Goal: Find specific page/section: Find specific page/section

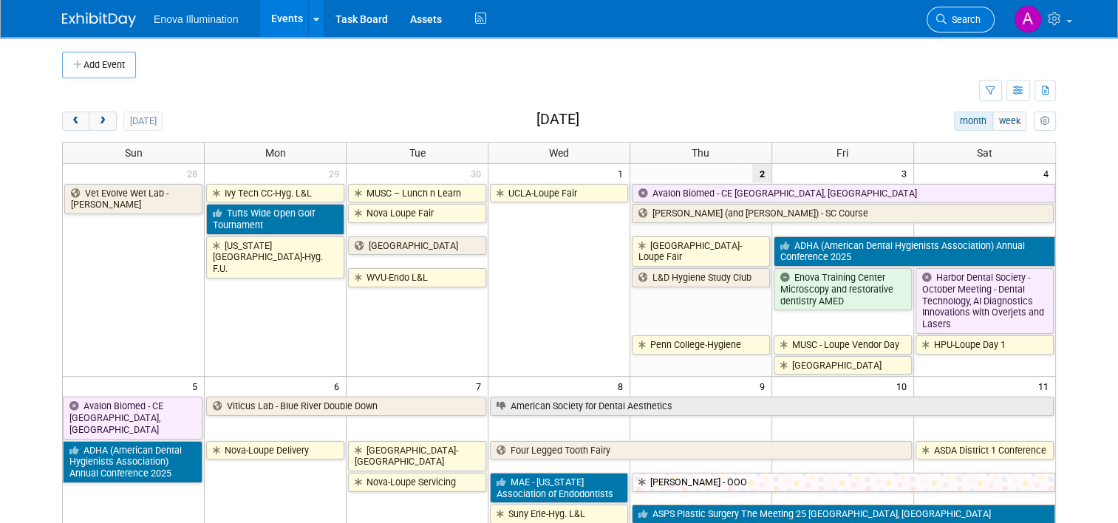
click at [969, 18] on span "Search" at bounding box center [964, 19] width 34 height 11
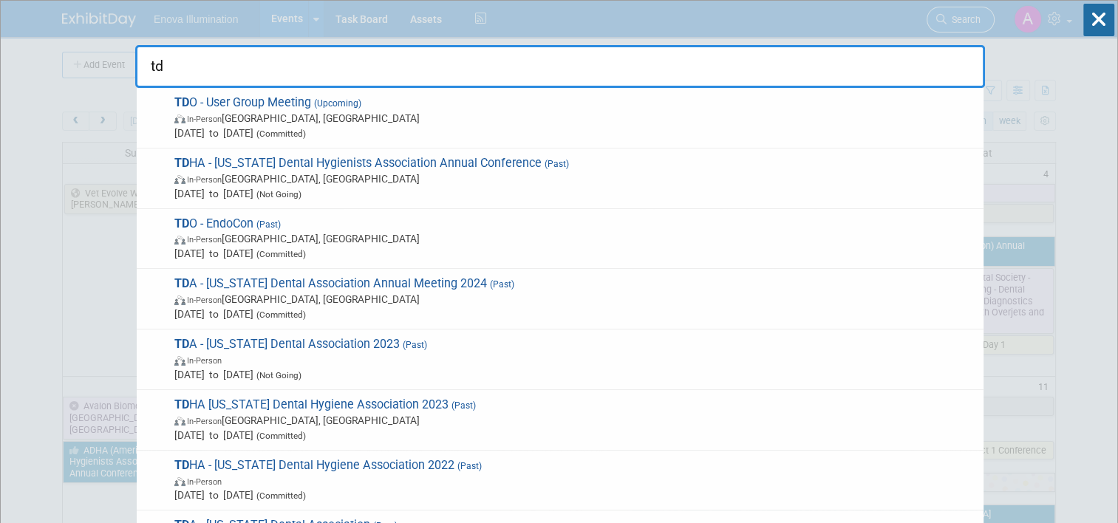
type input "tdo"
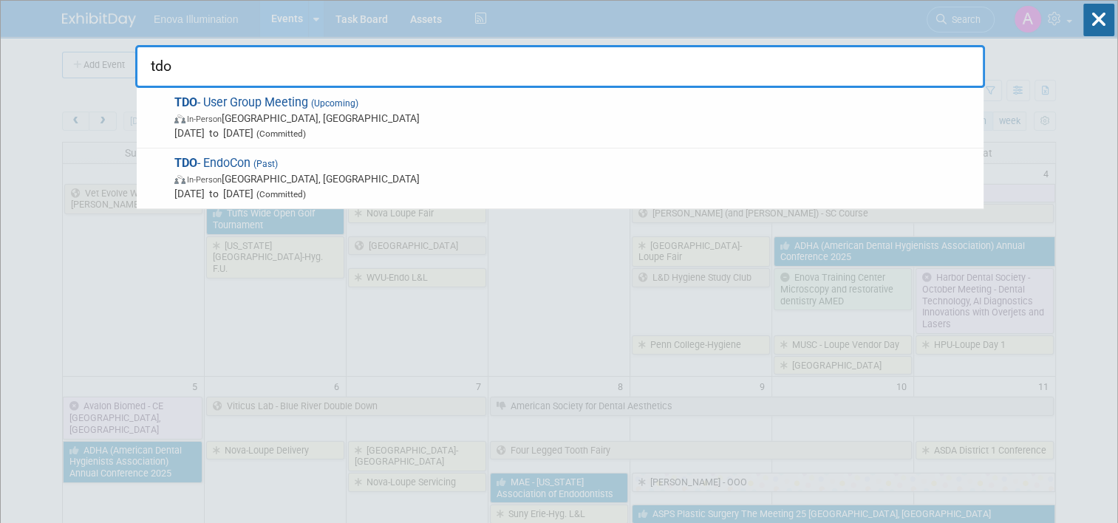
drag, startPoint x: 130, startPoint y: 67, endPoint x: 112, endPoint y: 65, distance: 18.6
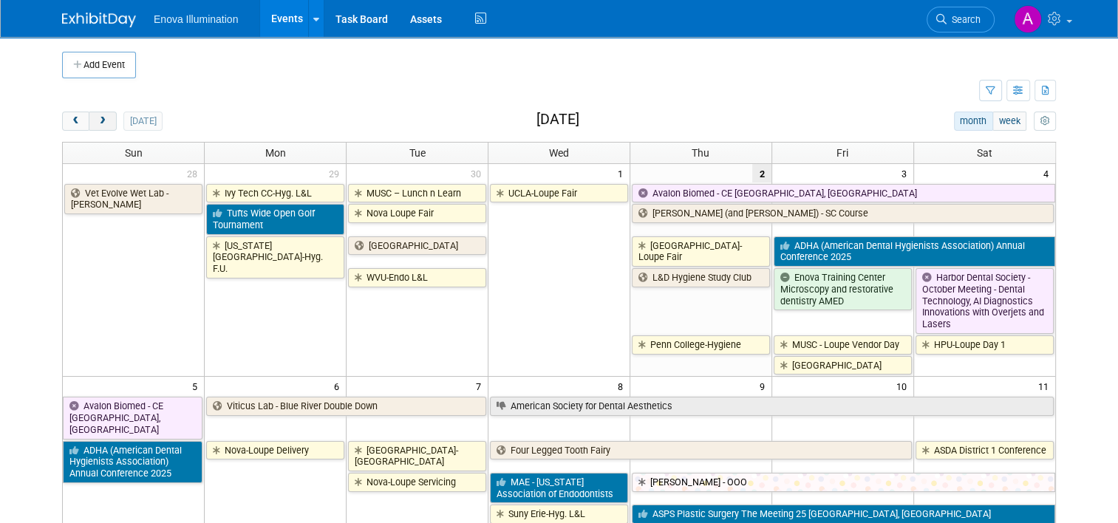
click at [98, 119] on span "next" at bounding box center [102, 122] width 11 height 10
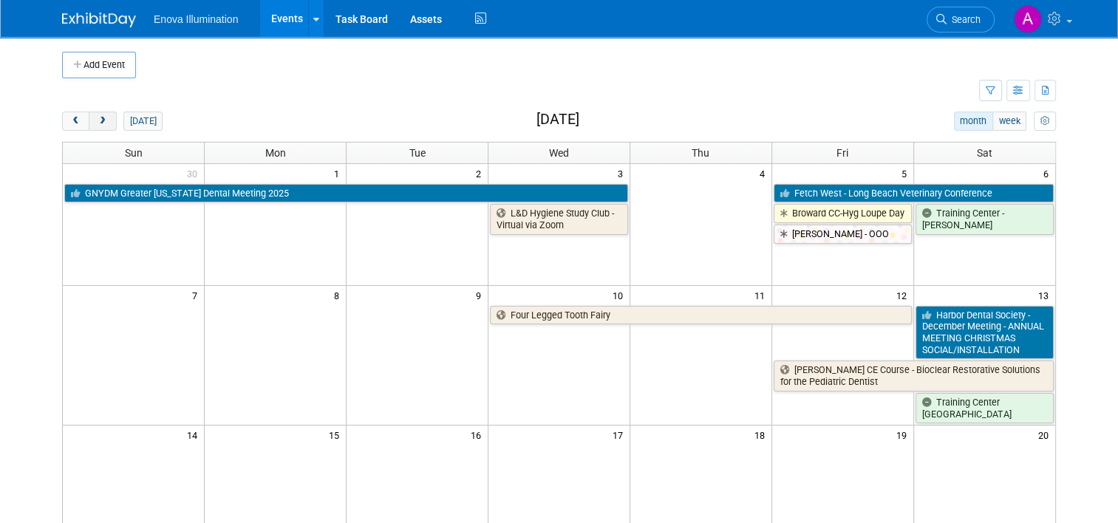
click at [98, 119] on span "next" at bounding box center [102, 122] width 11 height 10
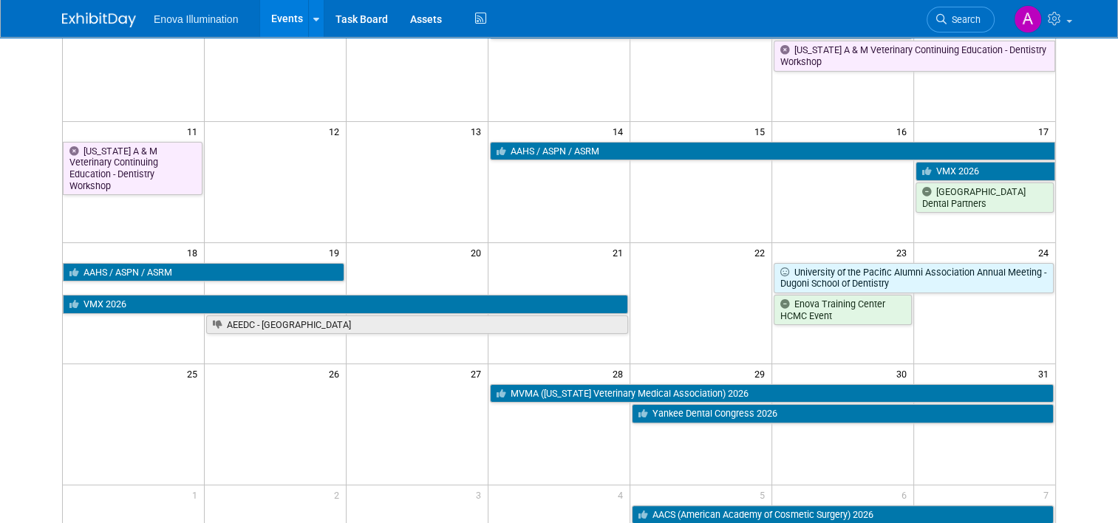
scroll to position [296, 0]
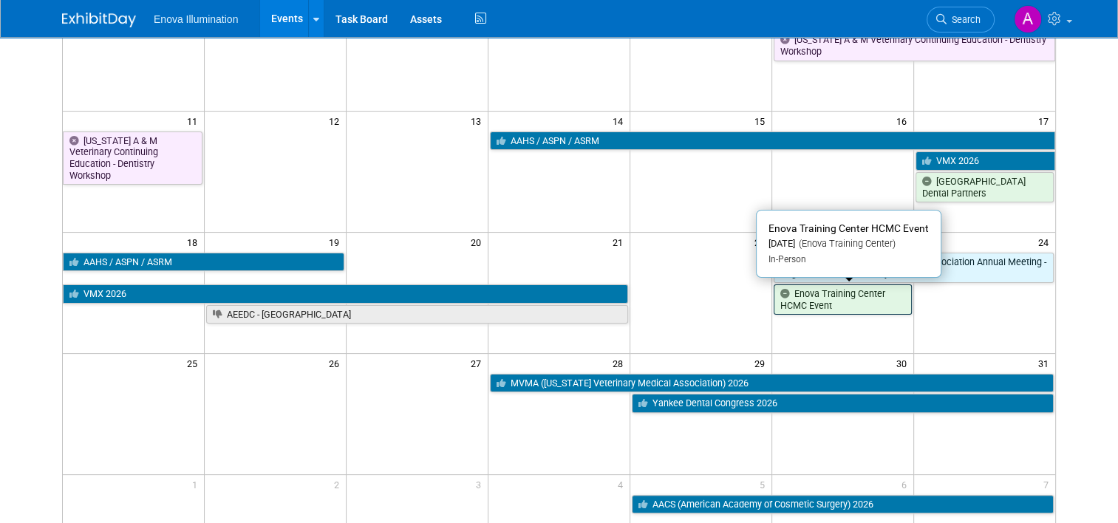
click at [854, 303] on link "Enova Training Center HCMC Event" at bounding box center [843, 299] width 138 height 30
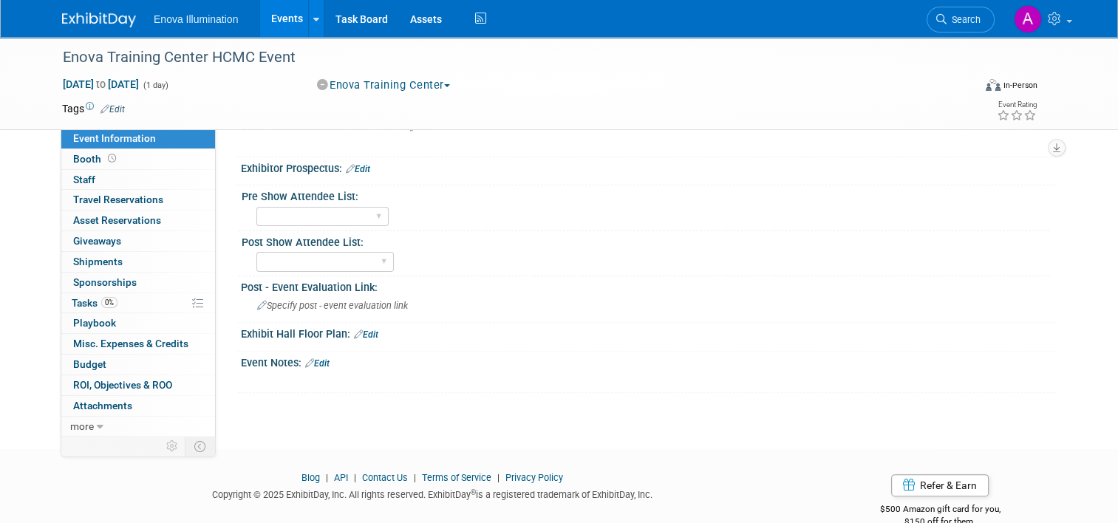
scroll to position [402, 0]
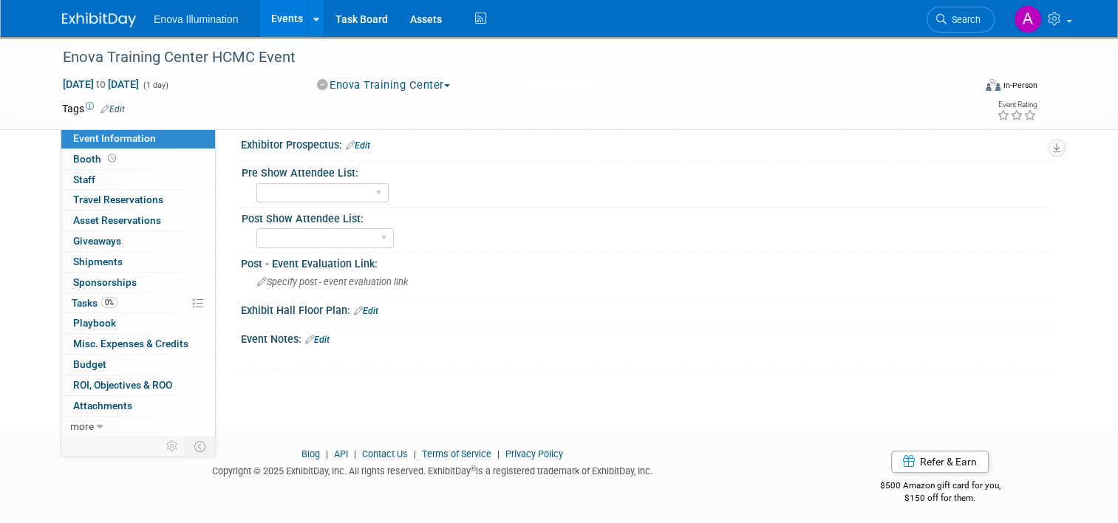
click at [322, 335] on link "Edit" at bounding box center [317, 340] width 24 height 10
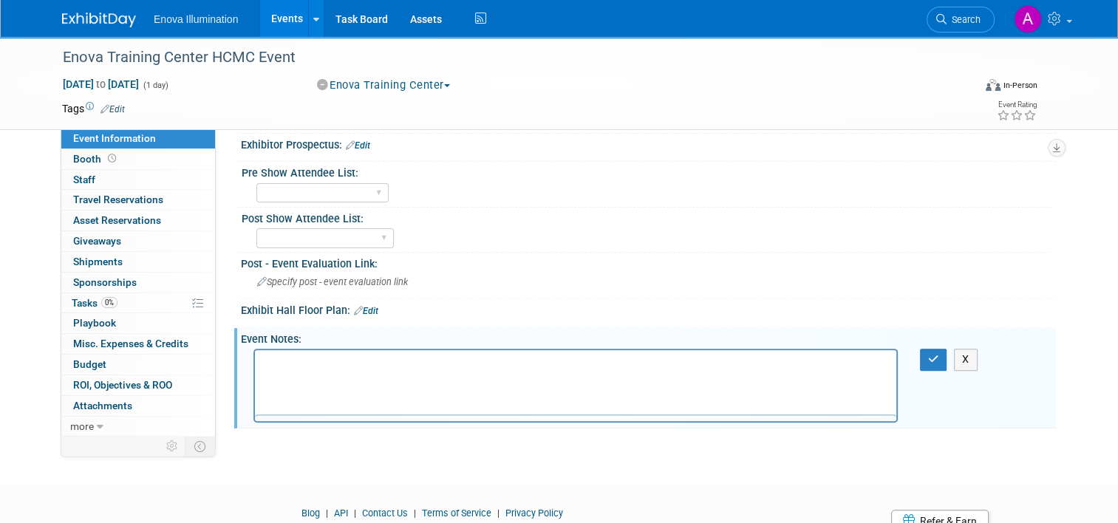
scroll to position [0, 0]
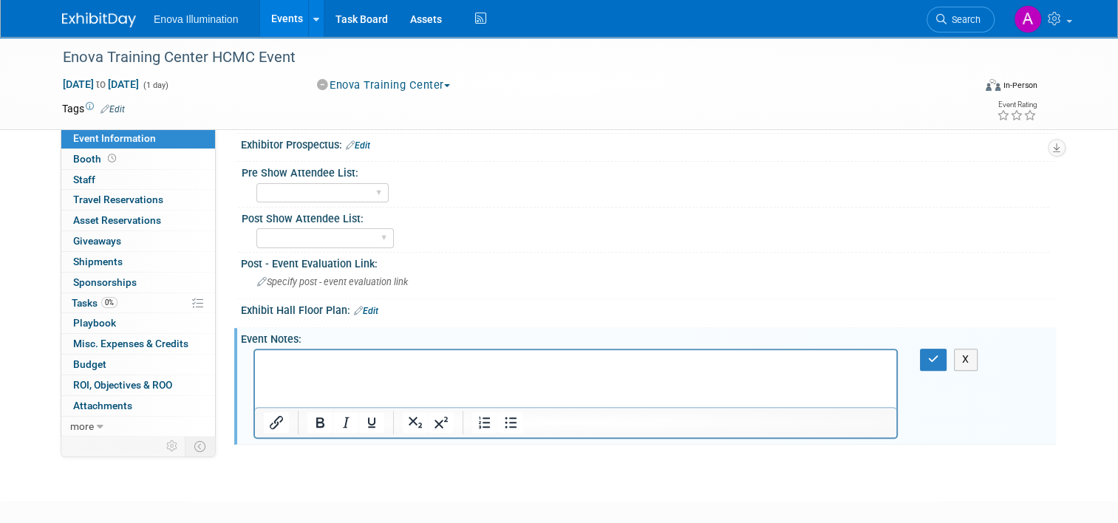
click at [298, 371] on html at bounding box center [575, 360] width 641 height 21
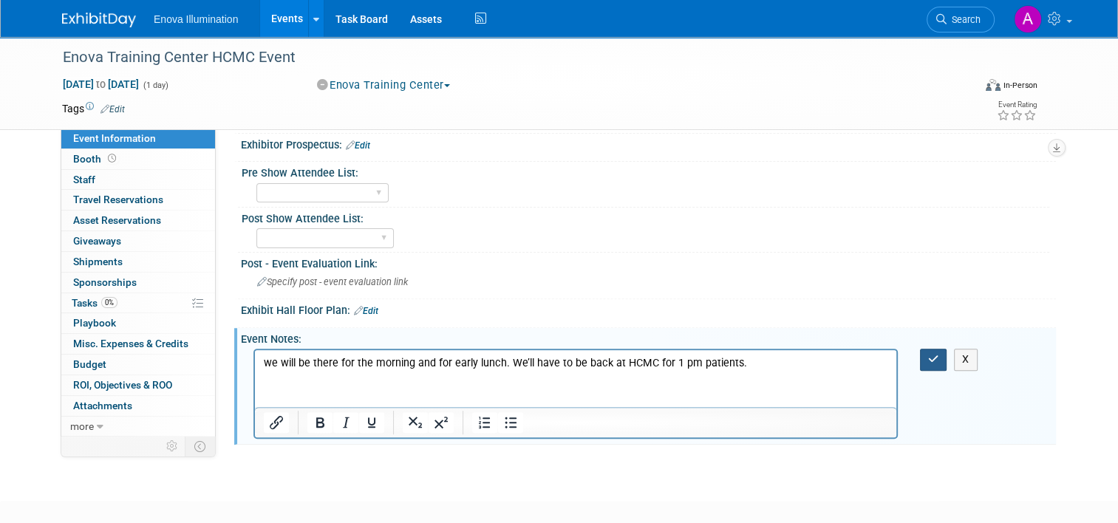
click at [947, 352] on button "button" at bounding box center [933, 359] width 27 height 21
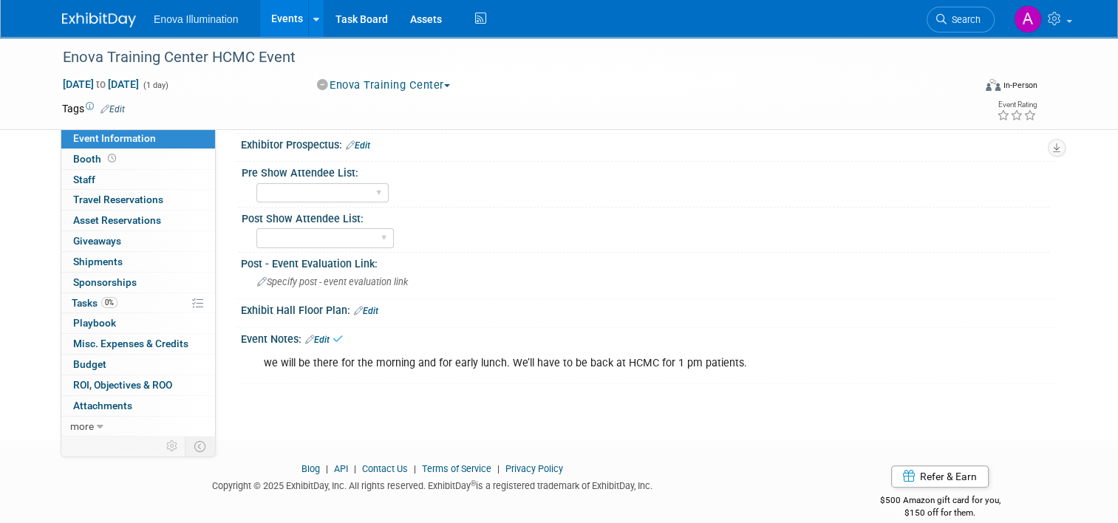
click at [81, 19] on img at bounding box center [99, 20] width 74 height 15
